Goal: Browse casually: Explore the website without a specific task or goal

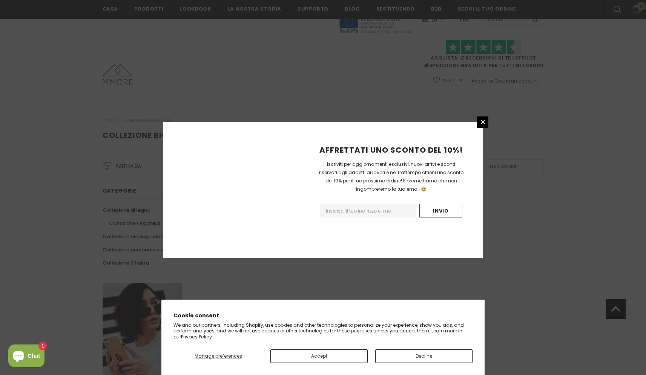
scroll to position [398, 0]
